Goal: Information Seeking & Learning: Learn about a topic

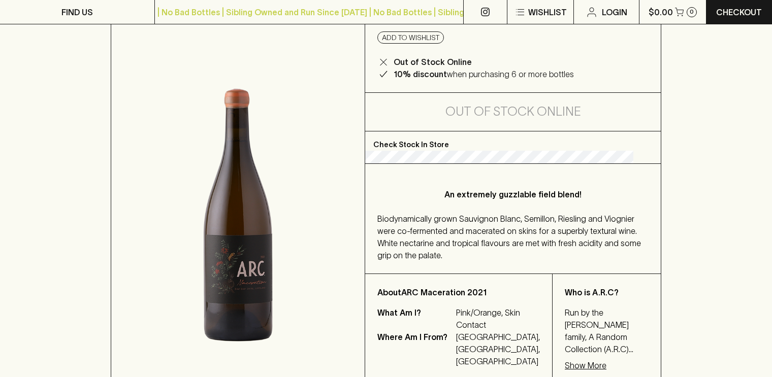
scroll to position [135, 0]
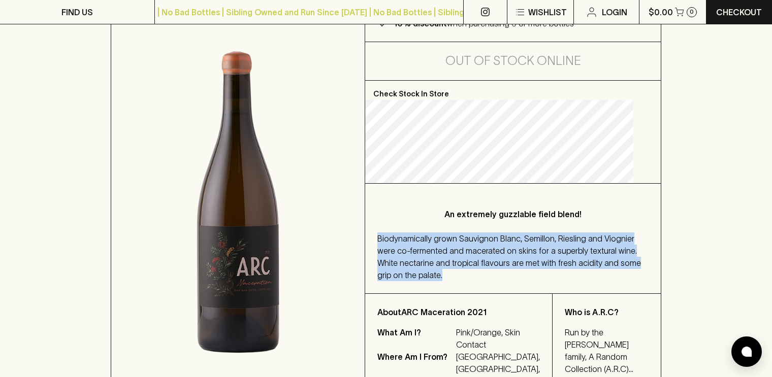
drag, startPoint x: 516, startPoint y: 280, endPoint x: 388, endPoint y: 222, distance: 140.6
click at [388, 222] on div "An extremely guzzlable field blend! Biodynamically grown Sauvignon Blanc, Semil…" at bounding box center [512, 239] width 295 height 110
copy span "Biodynamically grown Sauvignon Blanc, Semillon, Riesling and Viognier were co-f…"
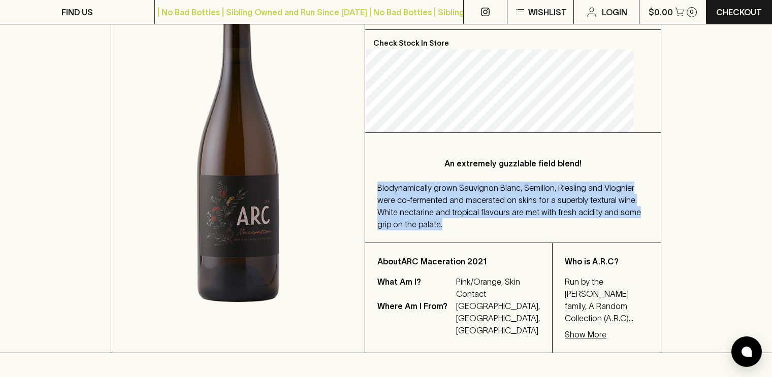
scroll to position [440, 0]
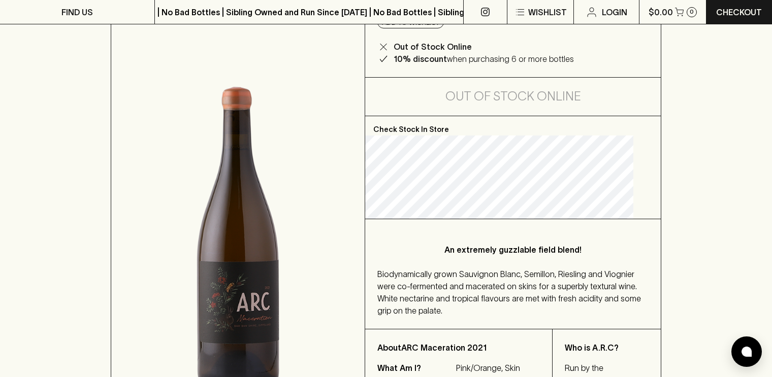
scroll to position [102, 0]
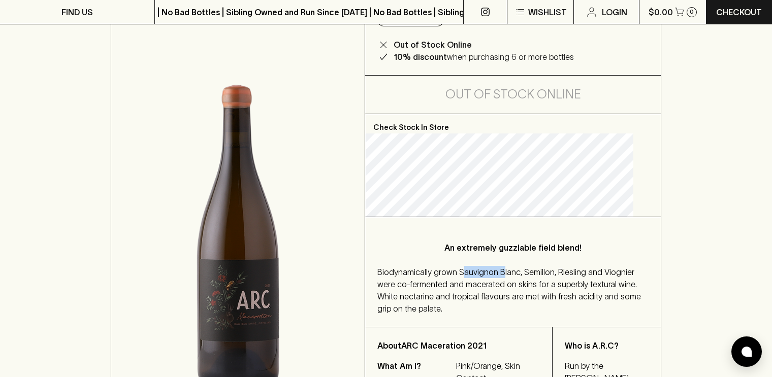
drag, startPoint x: 475, startPoint y: 271, endPoint x: 515, endPoint y: 276, distance: 39.9
click at [515, 276] on span "Biodynamically grown Sauvignon Blanc, Semillon, Riesling and Viognier were co-f…" at bounding box center [508, 291] width 263 height 46
click at [697, 276] on div "HOME SHOP ARC Maceration 2021 $43.00 Add to wishlist Out of Stock Online 10% di…" at bounding box center [386, 203] width 772 height 469
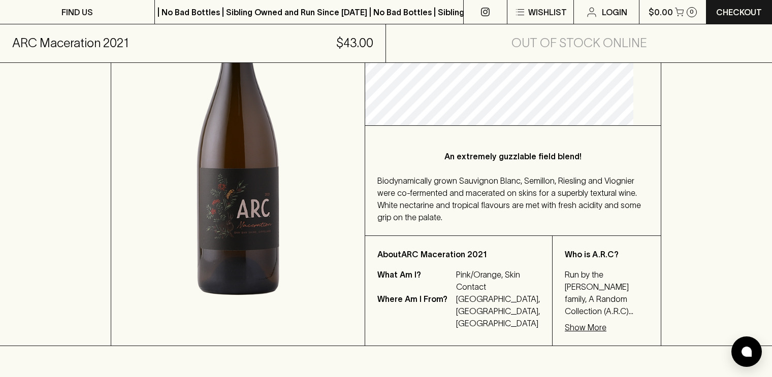
scroll to position [254, 0]
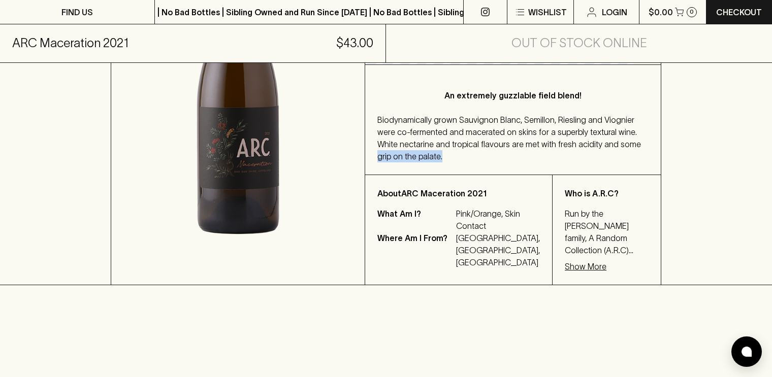
drag, startPoint x: 454, startPoint y: 156, endPoint x: 519, endPoint y: 157, distance: 65.0
click at [519, 157] on div "Biodynamically grown Sauvignon Blanc, Semillon, Riesling and Viognier were co-f…" at bounding box center [512, 138] width 271 height 49
click at [556, 157] on div "Biodynamically grown Sauvignon Blanc, Semillon, Riesling and Viognier were co-f…" at bounding box center [512, 138] width 271 height 49
